Goal: Transaction & Acquisition: Purchase product/service

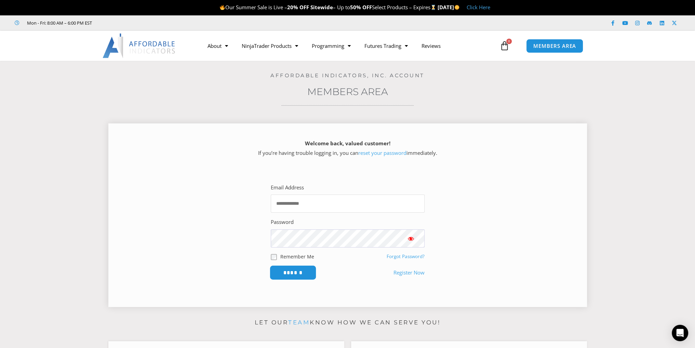
type input "**********"
click at [298, 275] on input "******" at bounding box center [292, 272] width 47 height 15
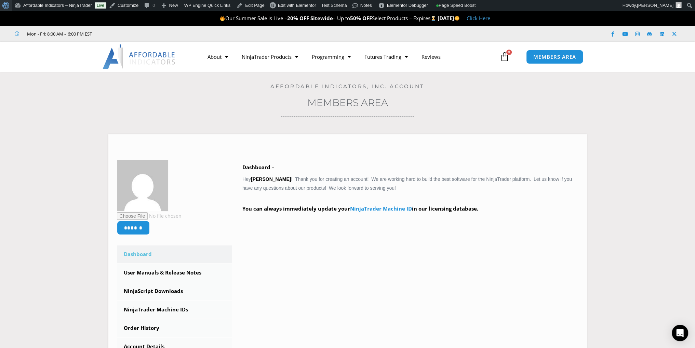
click at [3, 6] on span "Toolbar" at bounding box center [4, 5] width 5 height 10
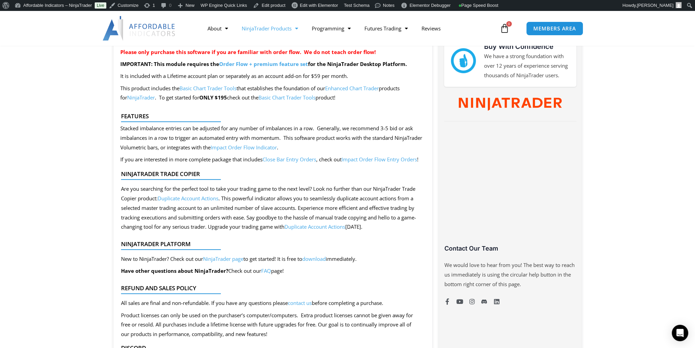
click at [294, 27] on span "Menu" at bounding box center [294, 29] width 6 height 12
click at [296, 29] on span "Menu" at bounding box center [294, 29] width 6 height 12
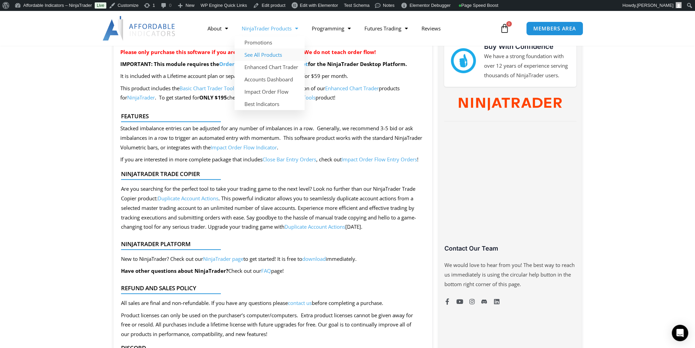
click at [276, 56] on link "See All Products" at bounding box center [269, 55] width 70 height 12
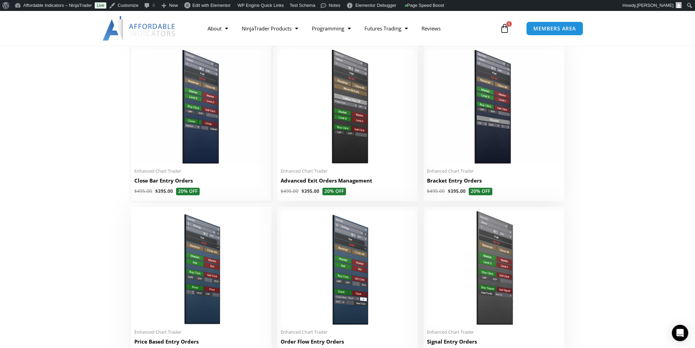
scroll to position [404, 0]
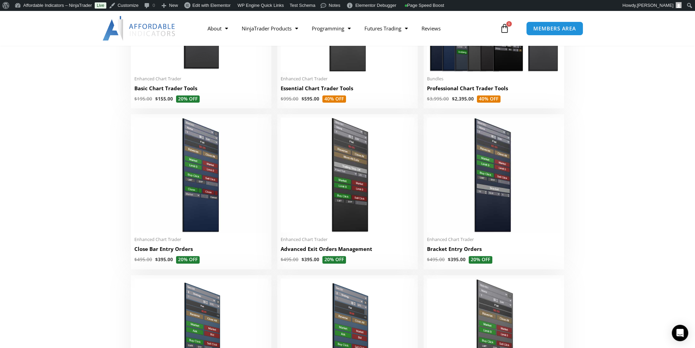
drag, startPoint x: 234, startPoint y: 165, endPoint x: 79, endPoint y: 164, distance: 154.5
drag, startPoint x: 79, startPoint y: 164, endPoint x: 65, endPoint y: 199, distance: 37.8
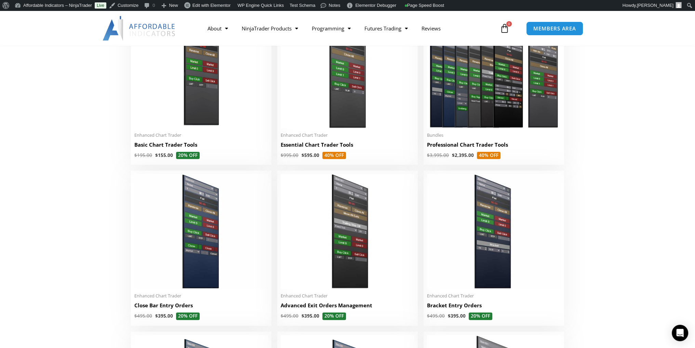
scroll to position [335, 0]
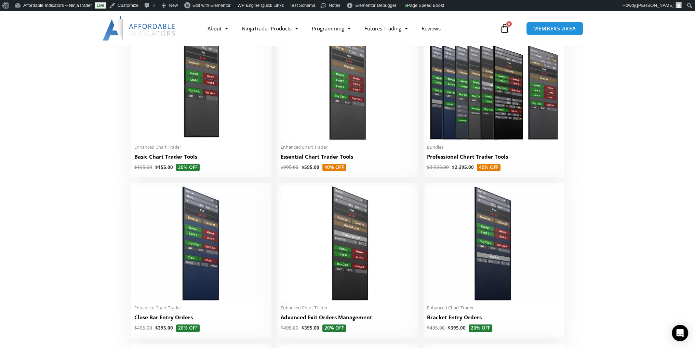
drag, startPoint x: 75, startPoint y: 178, endPoint x: 120, endPoint y: 108, distance: 82.8
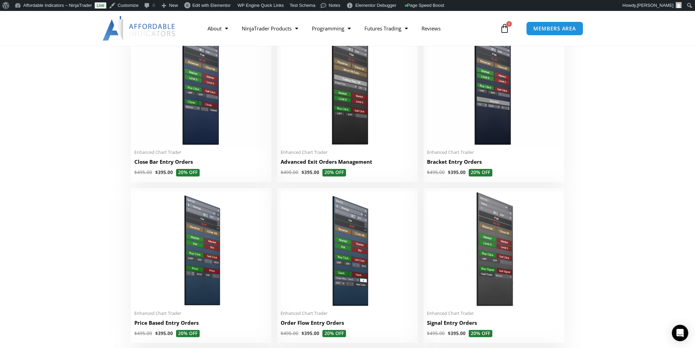
scroll to position [506, 0]
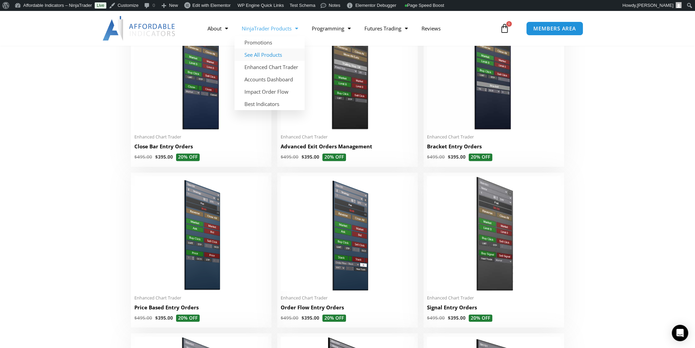
click at [294, 25] on span "Menu" at bounding box center [294, 29] width 6 height 12
click at [295, 29] on span "Menu" at bounding box center [294, 29] width 6 height 12
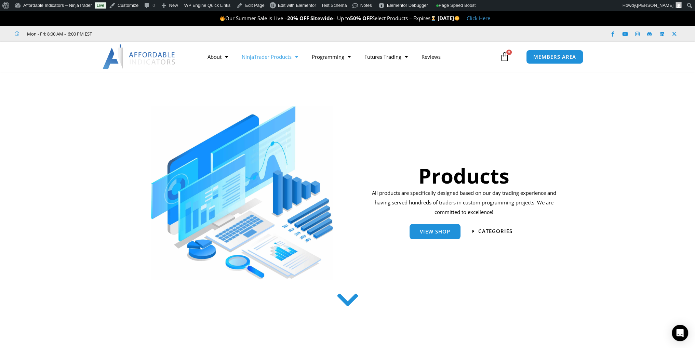
click at [297, 59] on span "Menu" at bounding box center [295, 57] width 6 height 12
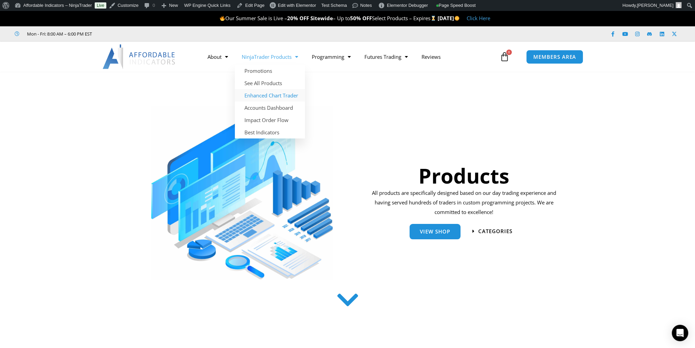
click at [272, 95] on link "Enhanced Chart Trader" at bounding box center [270, 95] width 70 height 12
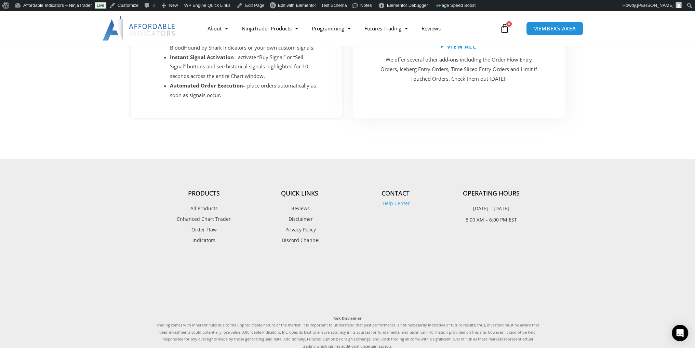
scroll to position [1231, 0]
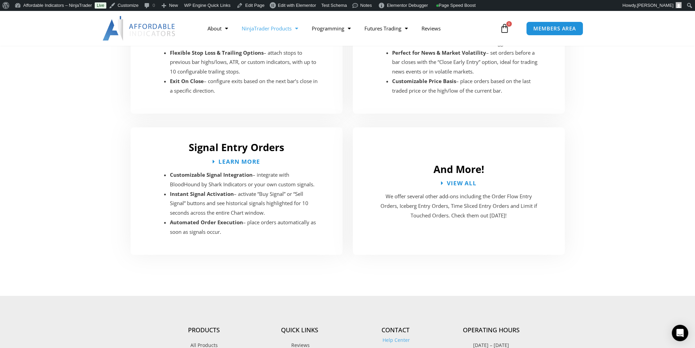
click at [301, 29] on link "NinjaTrader Products" at bounding box center [269, 29] width 70 height 16
click at [296, 28] on span "Menu" at bounding box center [294, 29] width 6 height 12
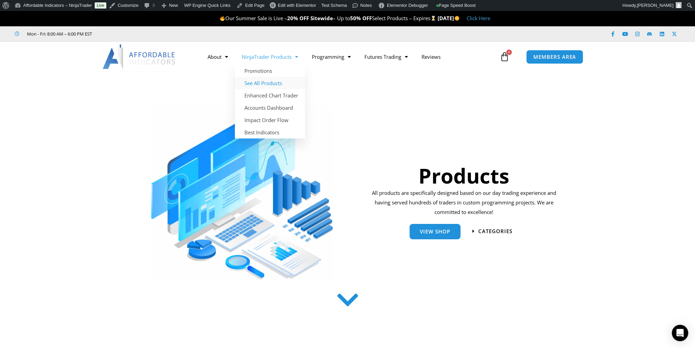
click at [256, 83] on link "See All Products" at bounding box center [270, 83] width 70 height 12
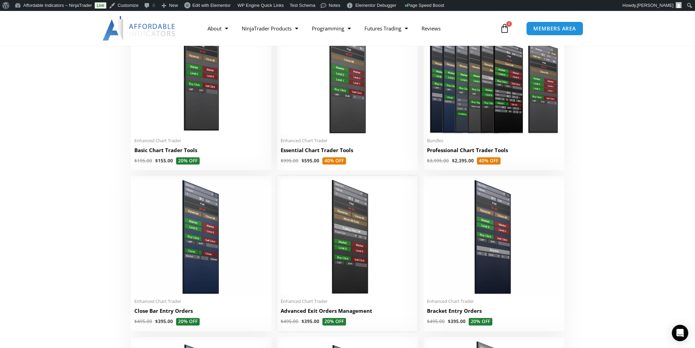
scroll to position [376, 0]
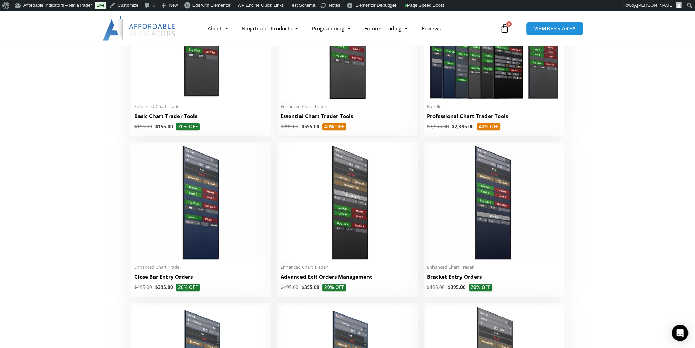
click at [330, 75] on img at bounding box center [348, 42] width 134 height 115
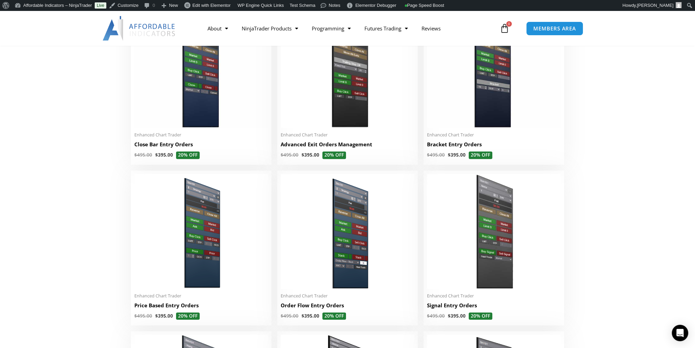
scroll to position [513, 0]
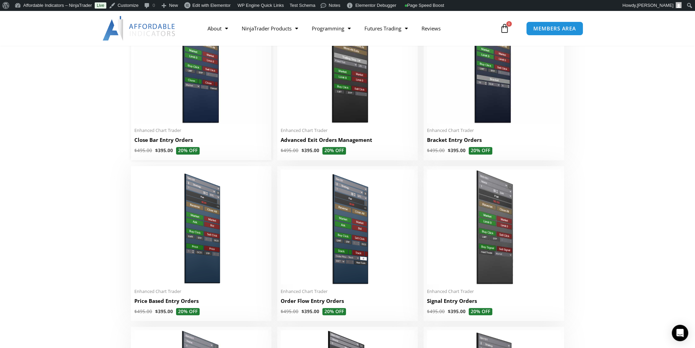
click at [191, 119] on img at bounding box center [201, 66] width 134 height 115
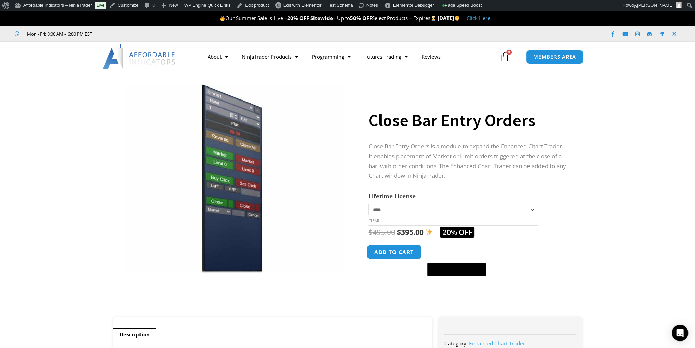
click at [398, 252] on button "Add to cart" at bounding box center [394, 252] width 55 height 15
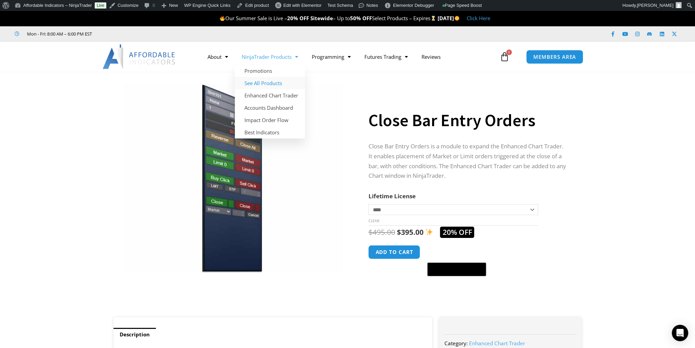
click at [272, 81] on link "See All Products" at bounding box center [270, 83] width 70 height 12
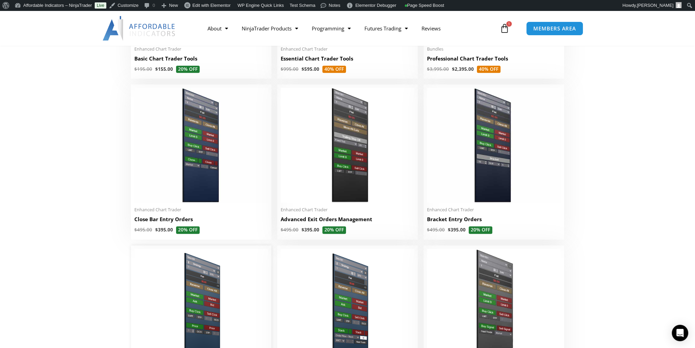
scroll to position [589, 0]
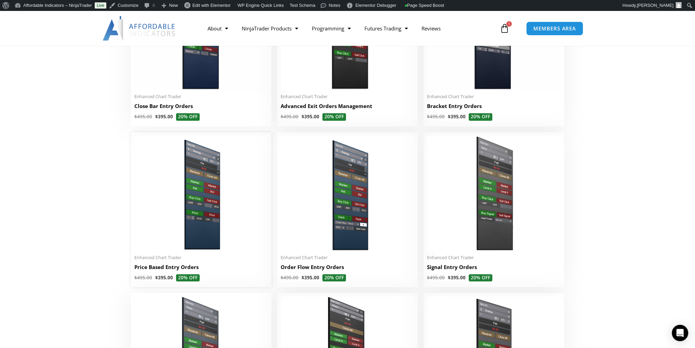
click at [187, 215] on img at bounding box center [201, 193] width 134 height 115
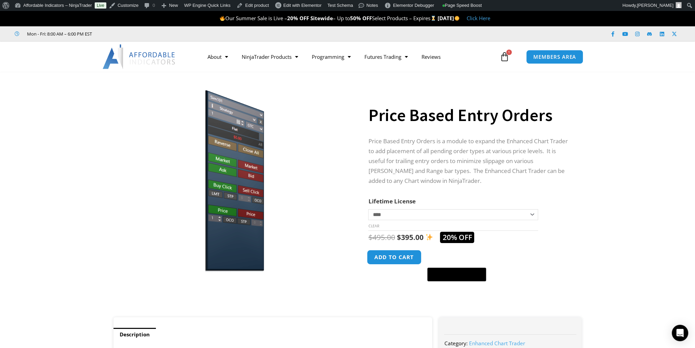
click at [387, 256] on button "Add to cart" at bounding box center [394, 257] width 55 height 15
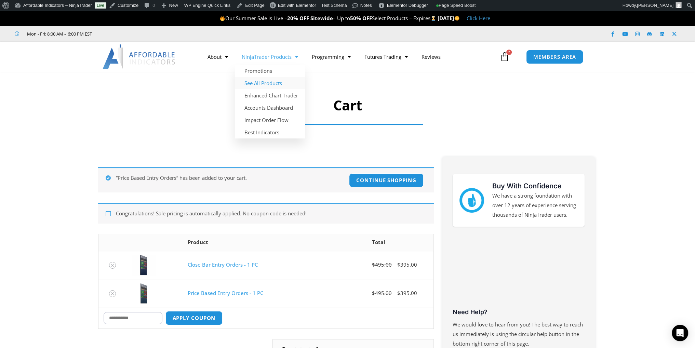
click at [263, 81] on link "See All Products" at bounding box center [270, 83] width 70 height 12
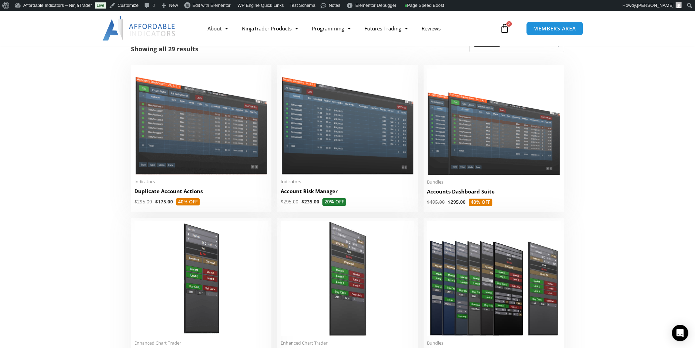
scroll to position [376, 0]
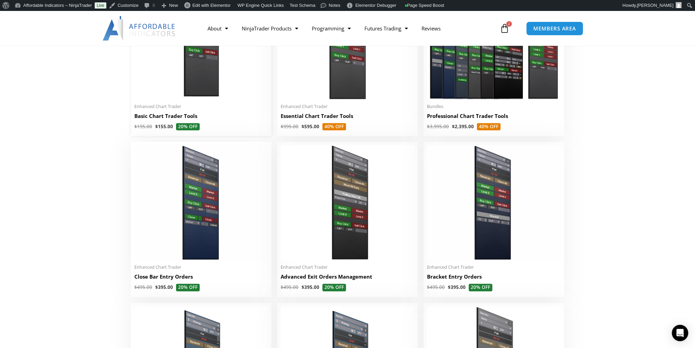
click at [191, 84] on img at bounding box center [201, 42] width 134 height 115
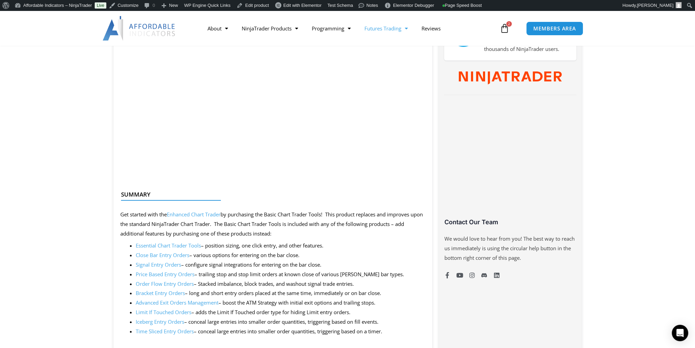
scroll to position [410, 0]
